Goal: Use online tool/utility: Utilize a website feature to perform a specific function

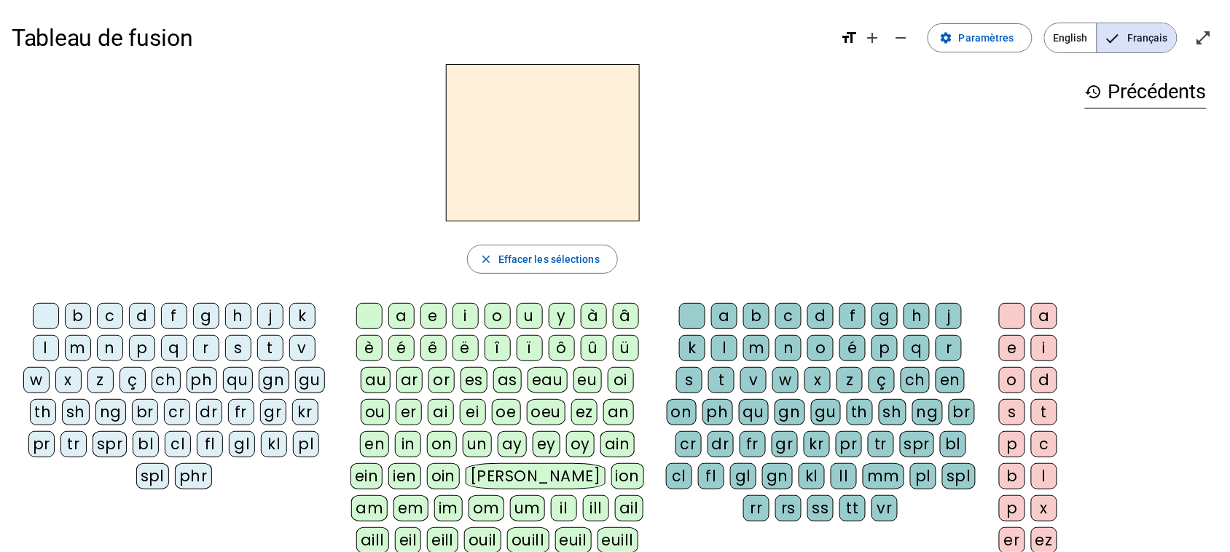
click at [73, 347] on div "m" at bounding box center [78, 348] width 26 height 26
click at [397, 311] on div "a" at bounding box center [401, 316] width 26 height 26
click at [722, 341] on div "l" at bounding box center [724, 348] width 26 height 26
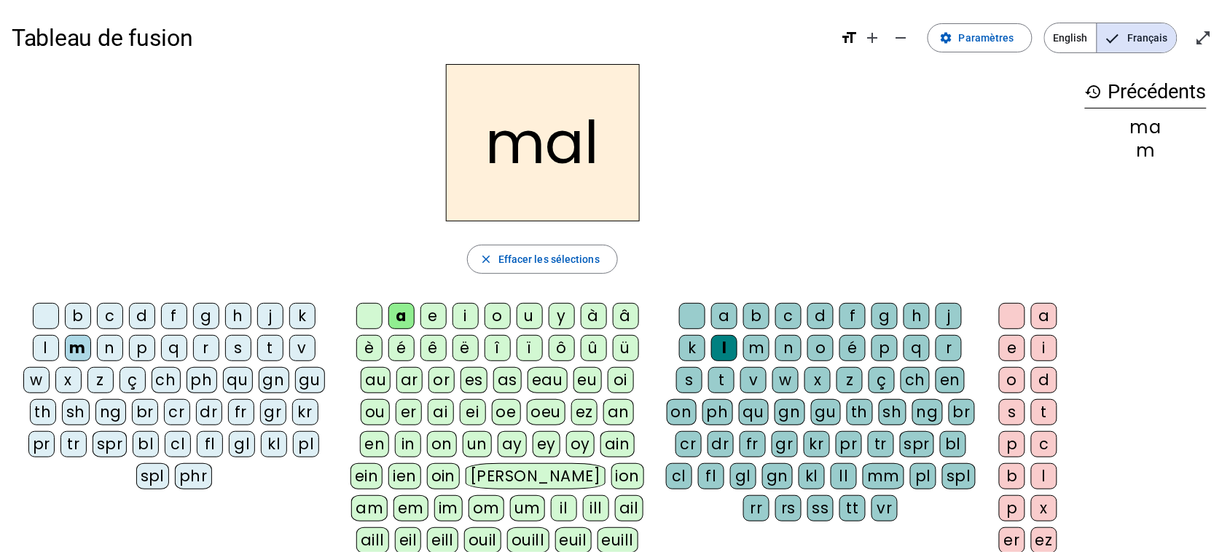
click at [461, 310] on div "i" at bounding box center [466, 316] width 26 height 26
click at [243, 343] on div "s" at bounding box center [238, 348] width 26 height 26
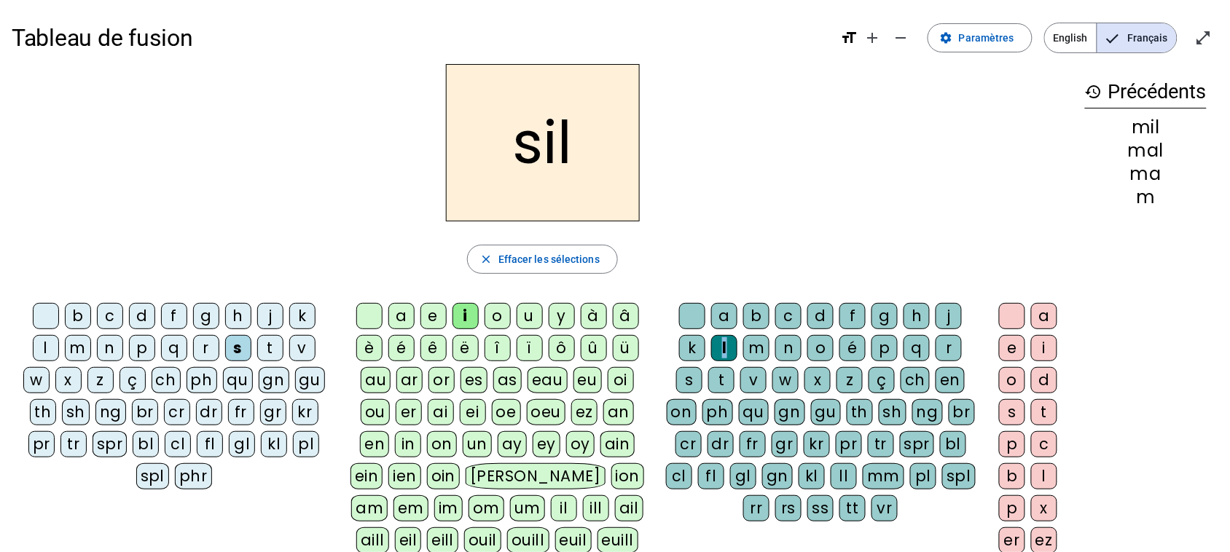
click at [722, 348] on div "l" at bounding box center [724, 348] width 26 height 26
click at [590, 259] on span "Effacer les sélections" at bounding box center [549, 259] width 101 height 17
click at [241, 341] on div "s" at bounding box center [238, 348] width 26 height 26
click at [472, 313] on div "i" at bounding box center [466, 316] width 26 height 26
click at [109, 351] on div "n" at bounding box center [110, 348] width 26 height 26
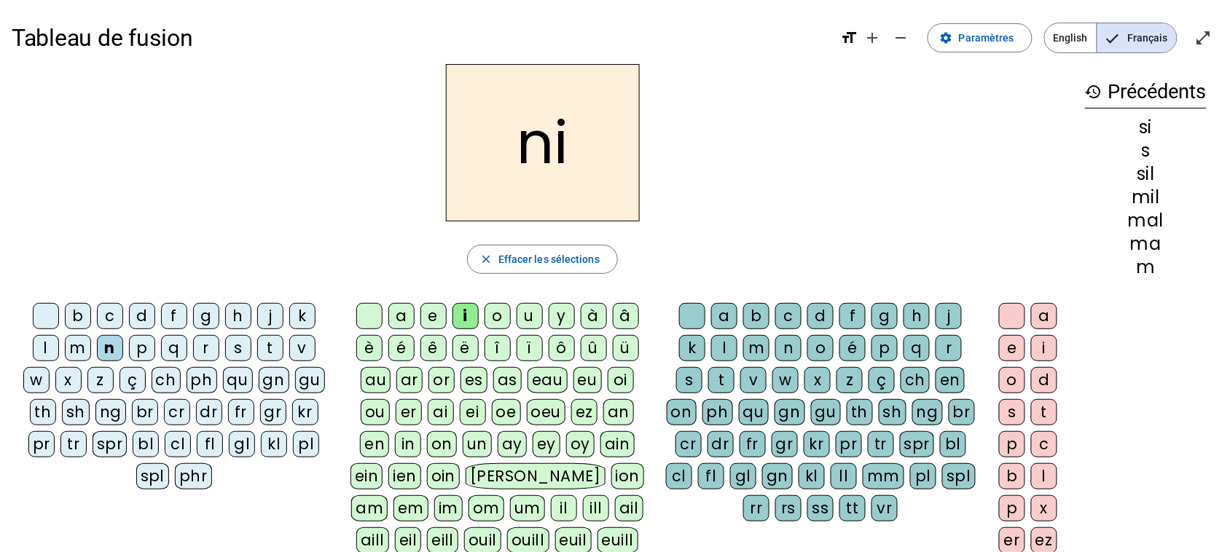
click at [426, 313] on div "e" at bounding box center [434, 316] width 26 height 26
click at [237, 351] on div "s" at bounding box center [238, 348] width 26 height 26
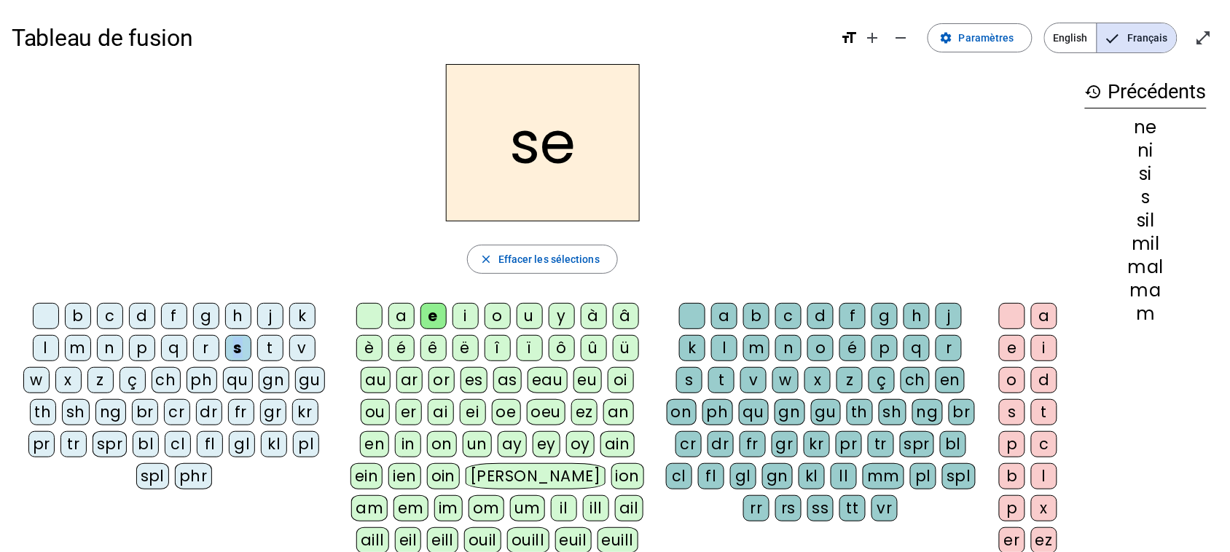
click at [394, 317] on div "a" at bounding box center [401, 316] width 26 height 26
click at [531, 314] on div "u" at bounding box center [530, 316] width 26 height 26
click at [42, 345] on div "l" at bounding box center [46, 348] width 26 height 26
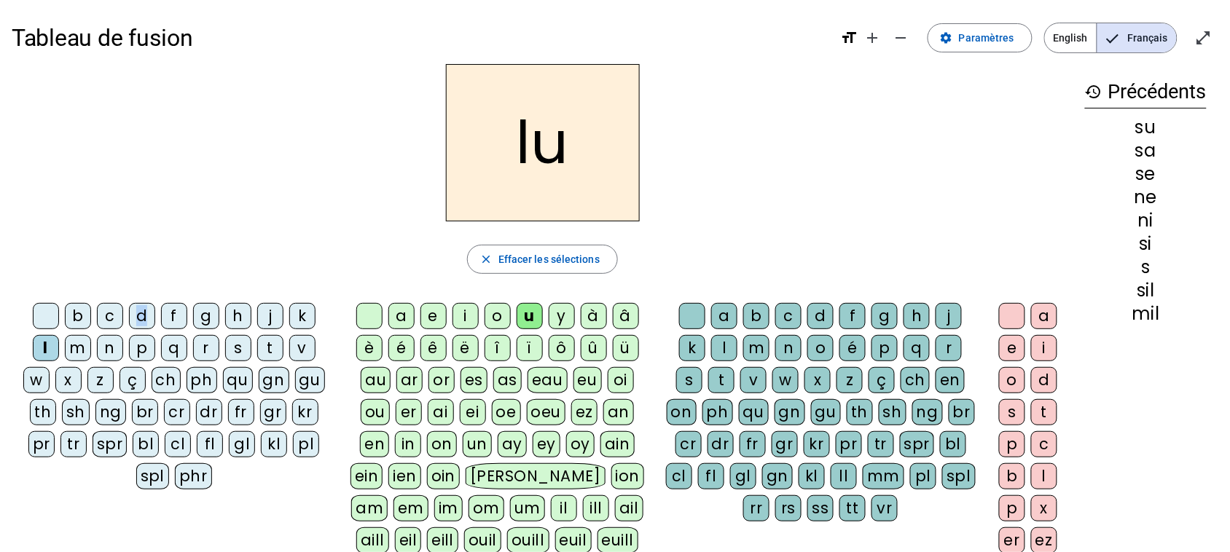
click at [139, 308] on div "d" at bounding box center [142, 316] width 26 height 26
click at [112, 341] on div "n" at bounding box center [110, 348] width 26 height 26
click at [542, 192] on h2 "nu" at bounding box center [543, 142] width 194 height 157
click at [716, 348] on div "l" at bounding box center [724, 348] width 26 height 26
